Goal: Information Seeking & Learning: Learn about a topic

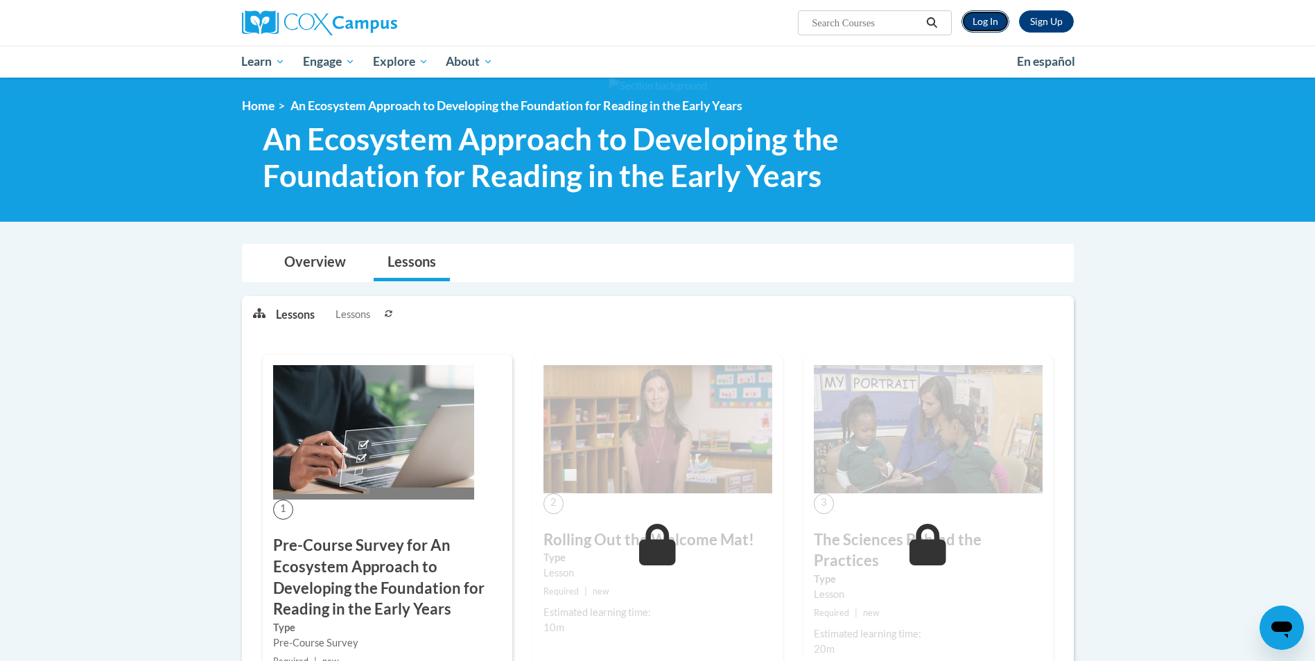
click at [984, 17] on link "Log In" at bounding box center [986, 21] width 48 height 22
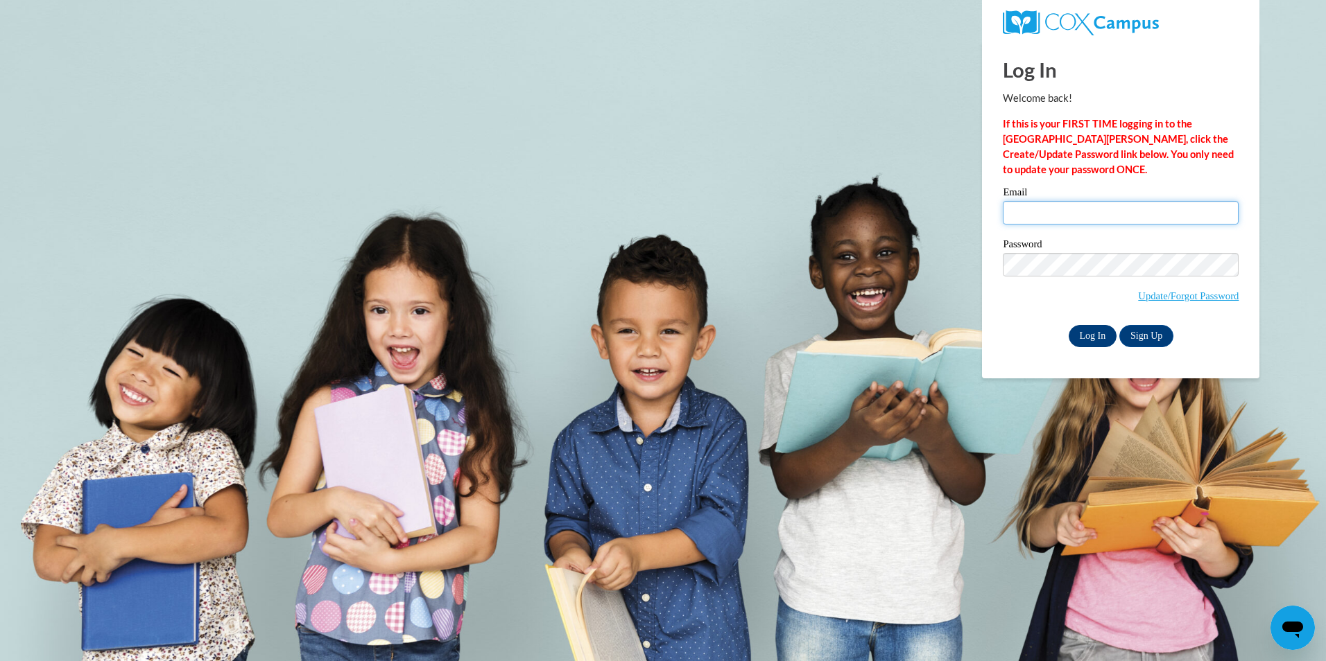
type input "smccarthy@shshattiesburg.com"
click at [1091, 333] on input "Log In" at bounding box center [1092, 336] width 49 height 22
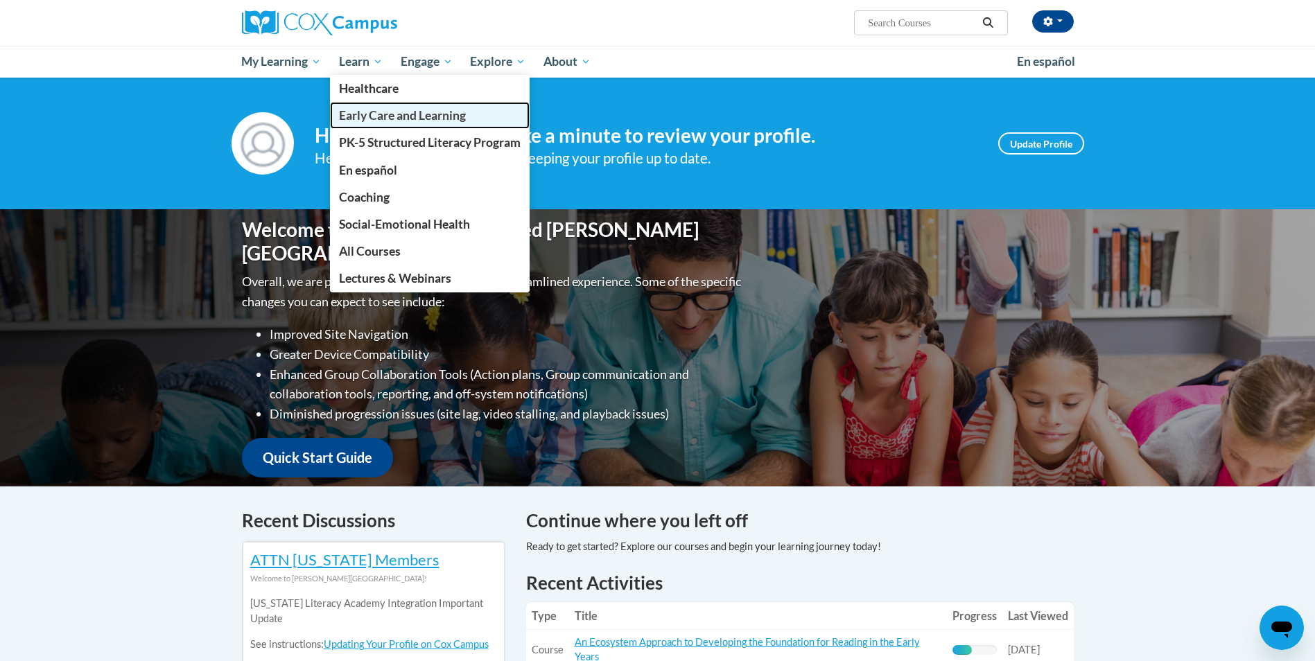
click at [369, 110] on span "Early Care and Learning" at bounding box center [402, 115] width 127 height 15
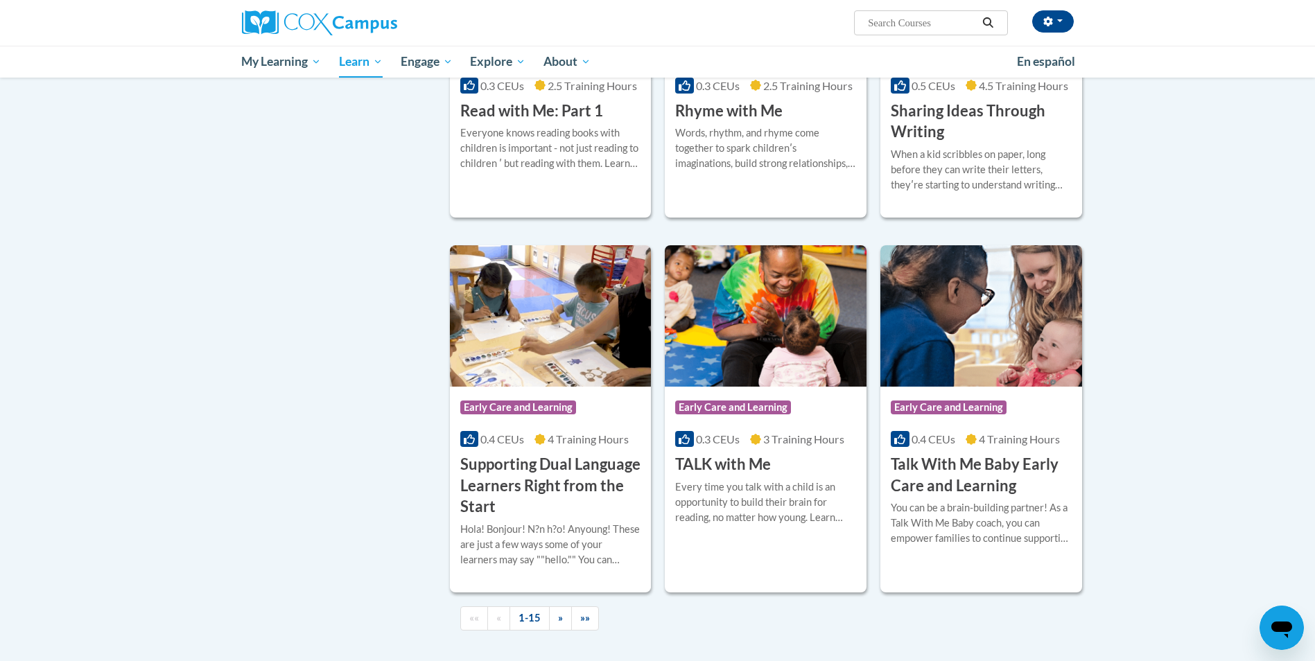
scroll to position [1803, 0]
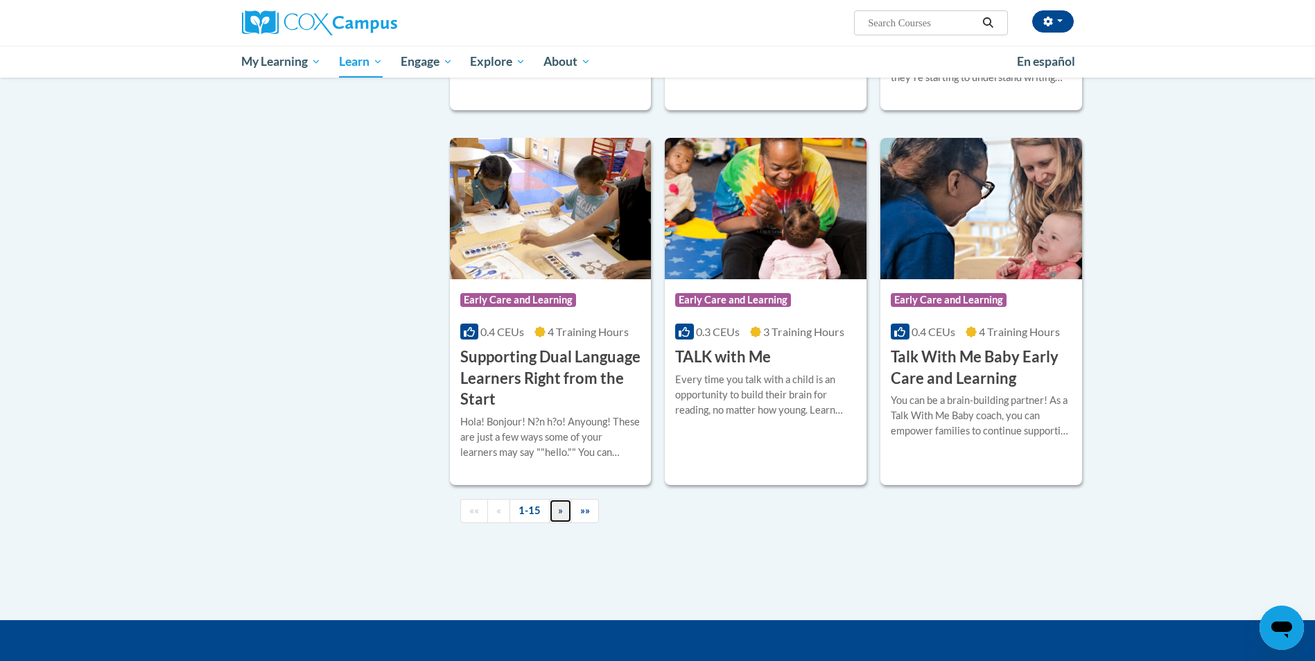
click at [555, 523] on link "»" at bounding box center [560, 511] width 23 height 24
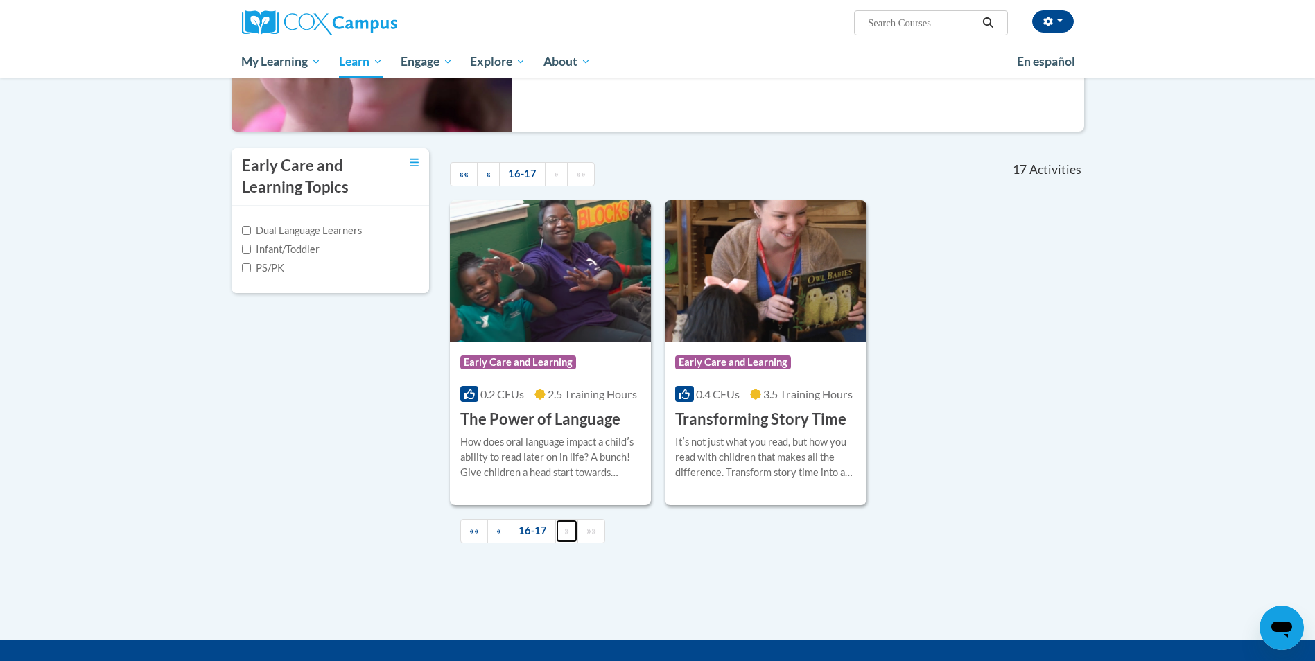
scroll to position [277, 0]
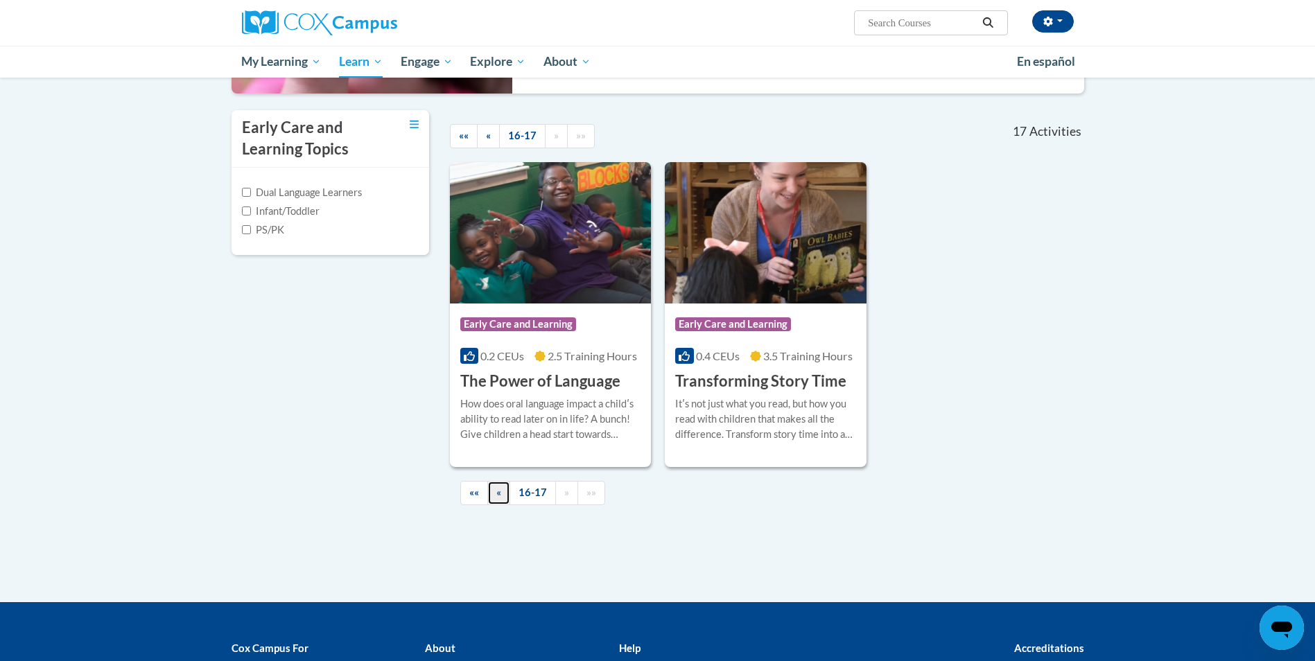
click at [499, 494] on span "«" at bounding box center [498, 493] width 5 height 12
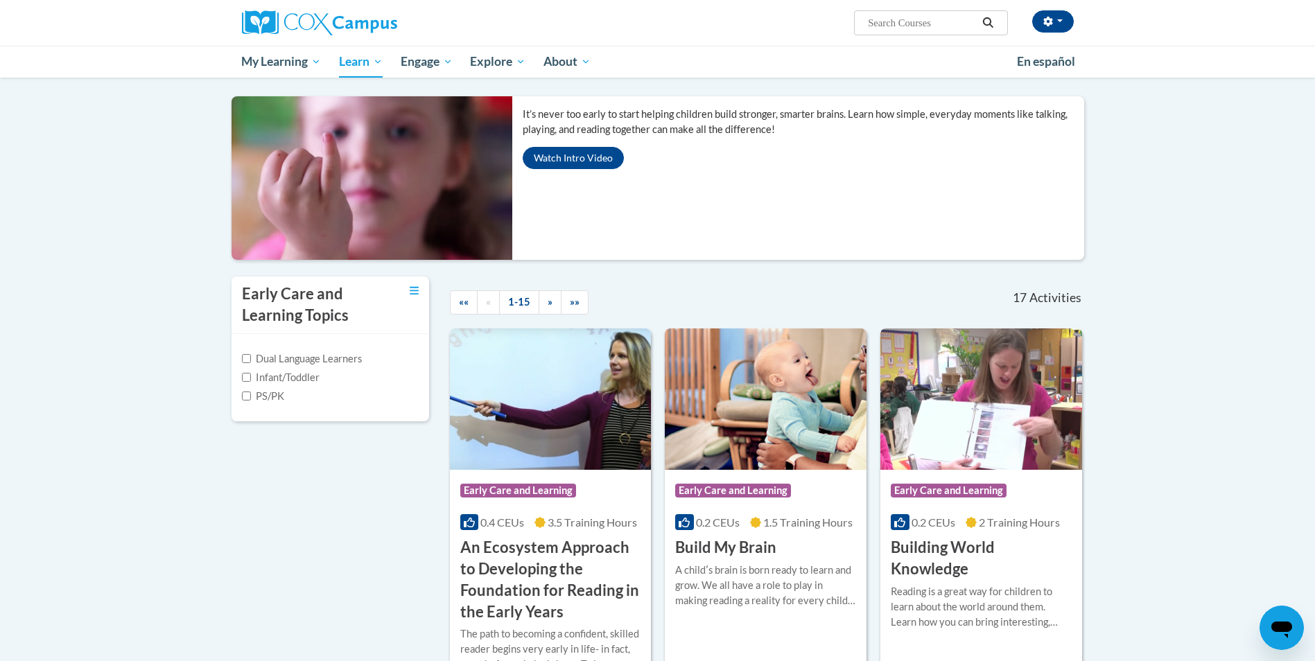
scroll to position [0, 0]
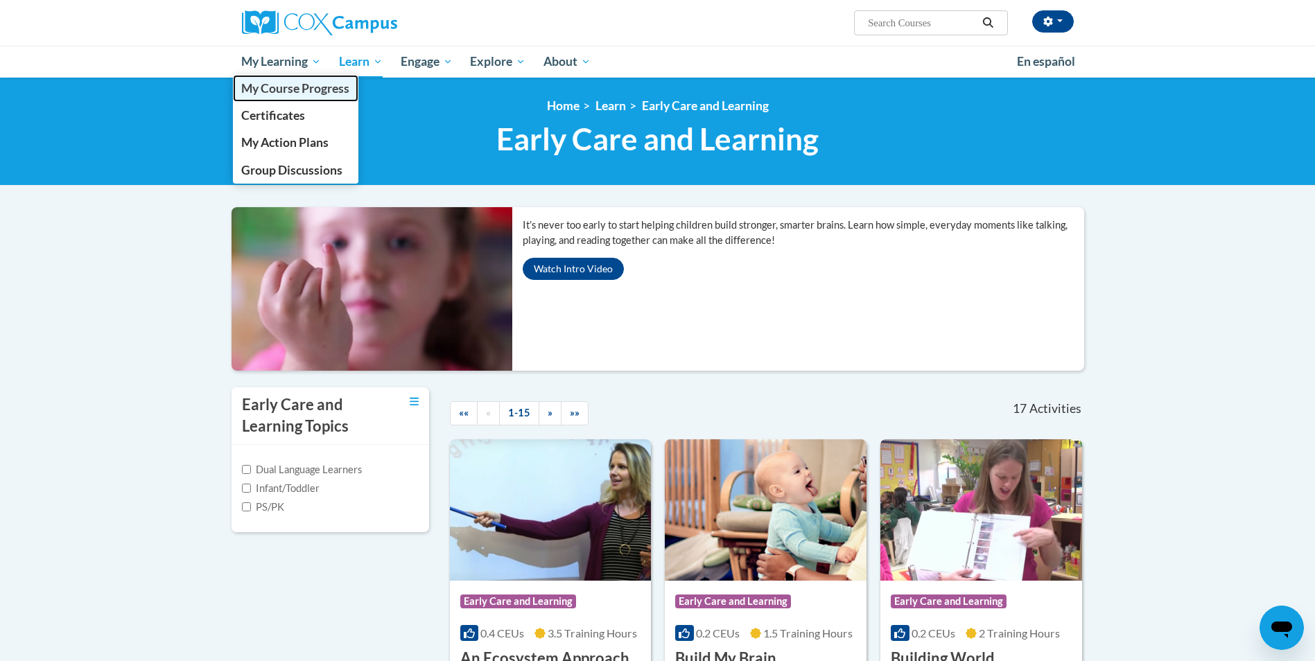
click at [269, 89] on span "My Course Progress" at bounding box center [295, 88] width 108 height 15
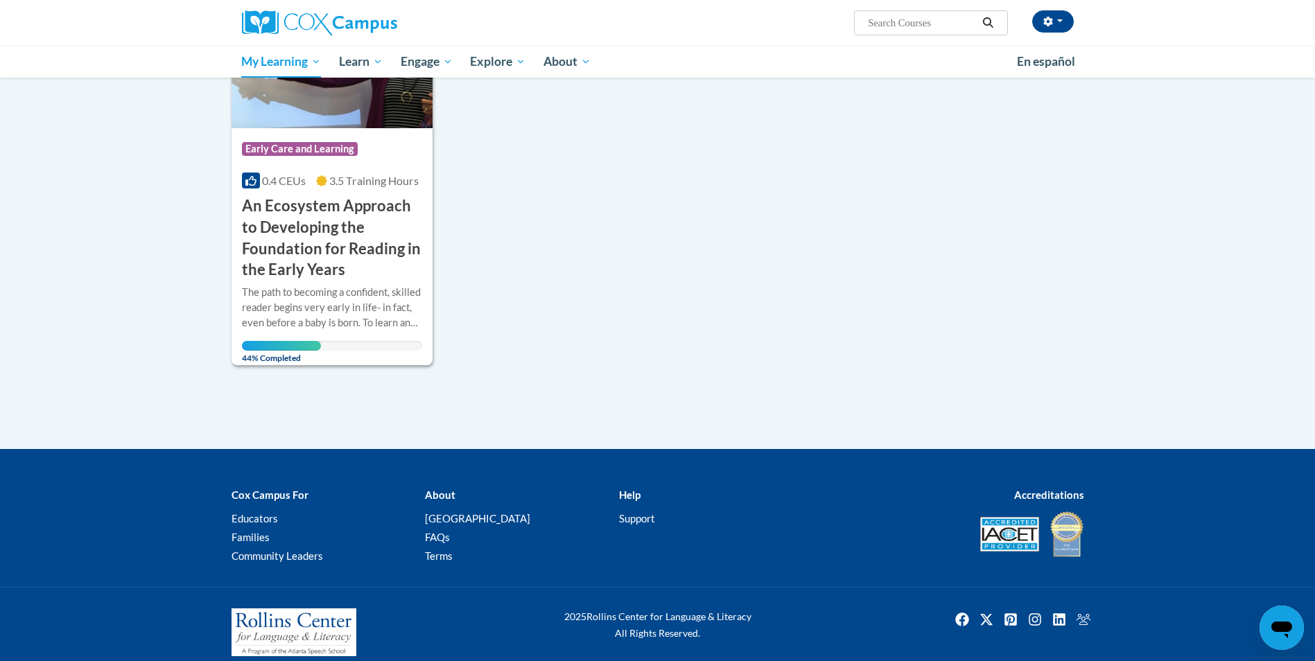
scroll to position [281, 0]
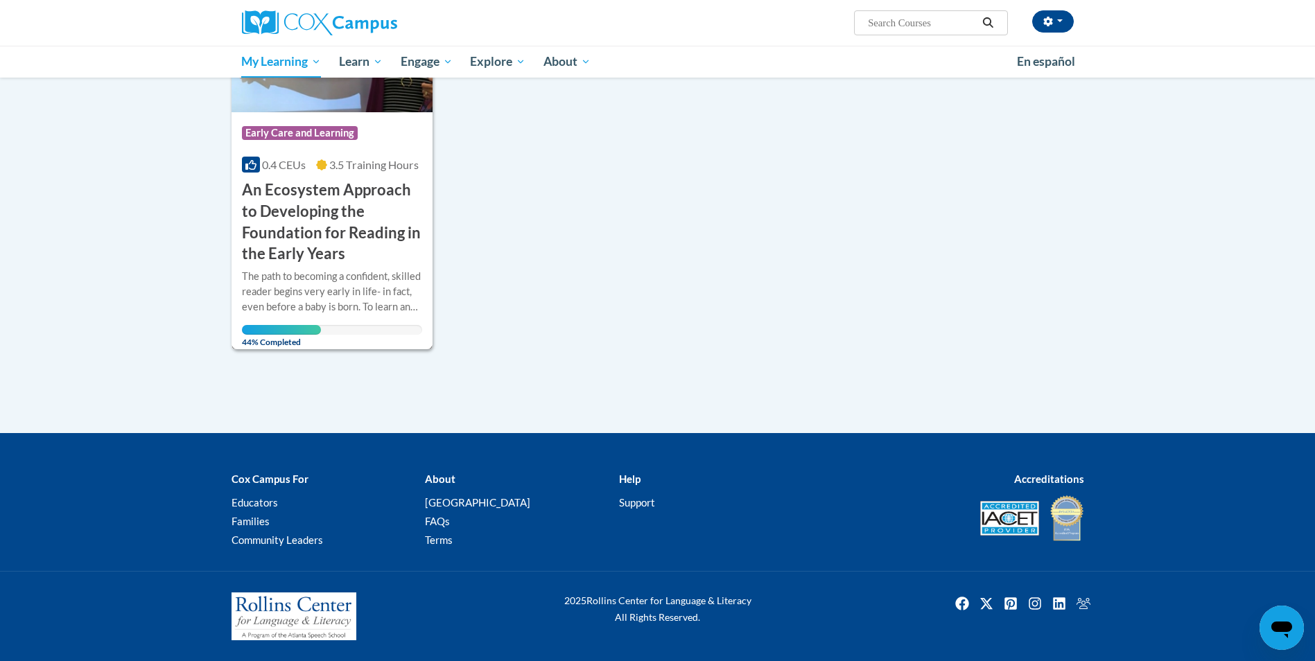
click at [317, 232] on h3 "An Ecosystem Approach to Developing the Foundation for Reading in the Early Yea…" at bounding box center [332, 222] width 181 height 85
